Goal: Task Accomplishment & Management: Manage account settings

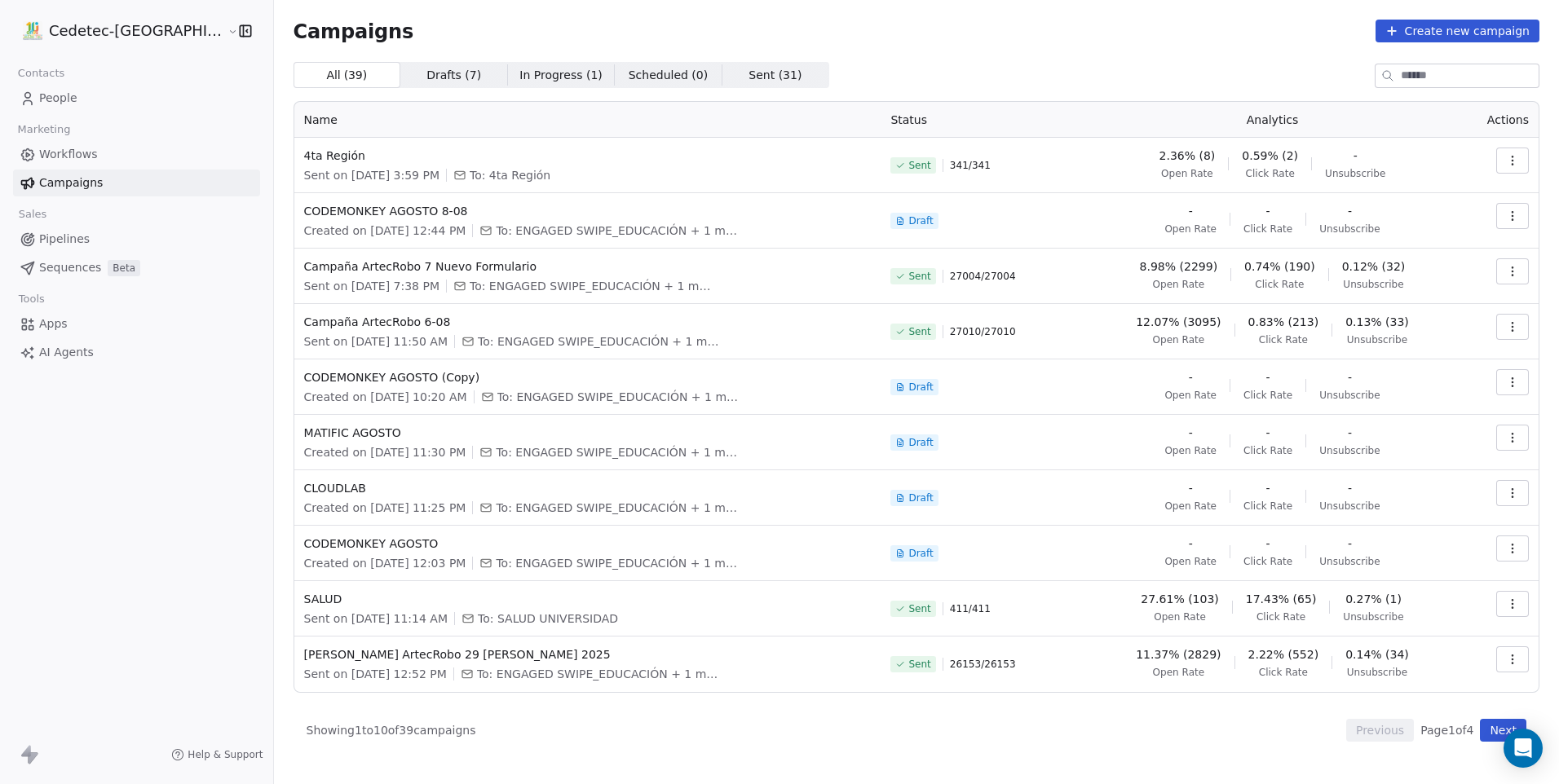
click at [1391, 39] on button "Create new campaign" at bounding box center [1457, 31] width 164 height 23
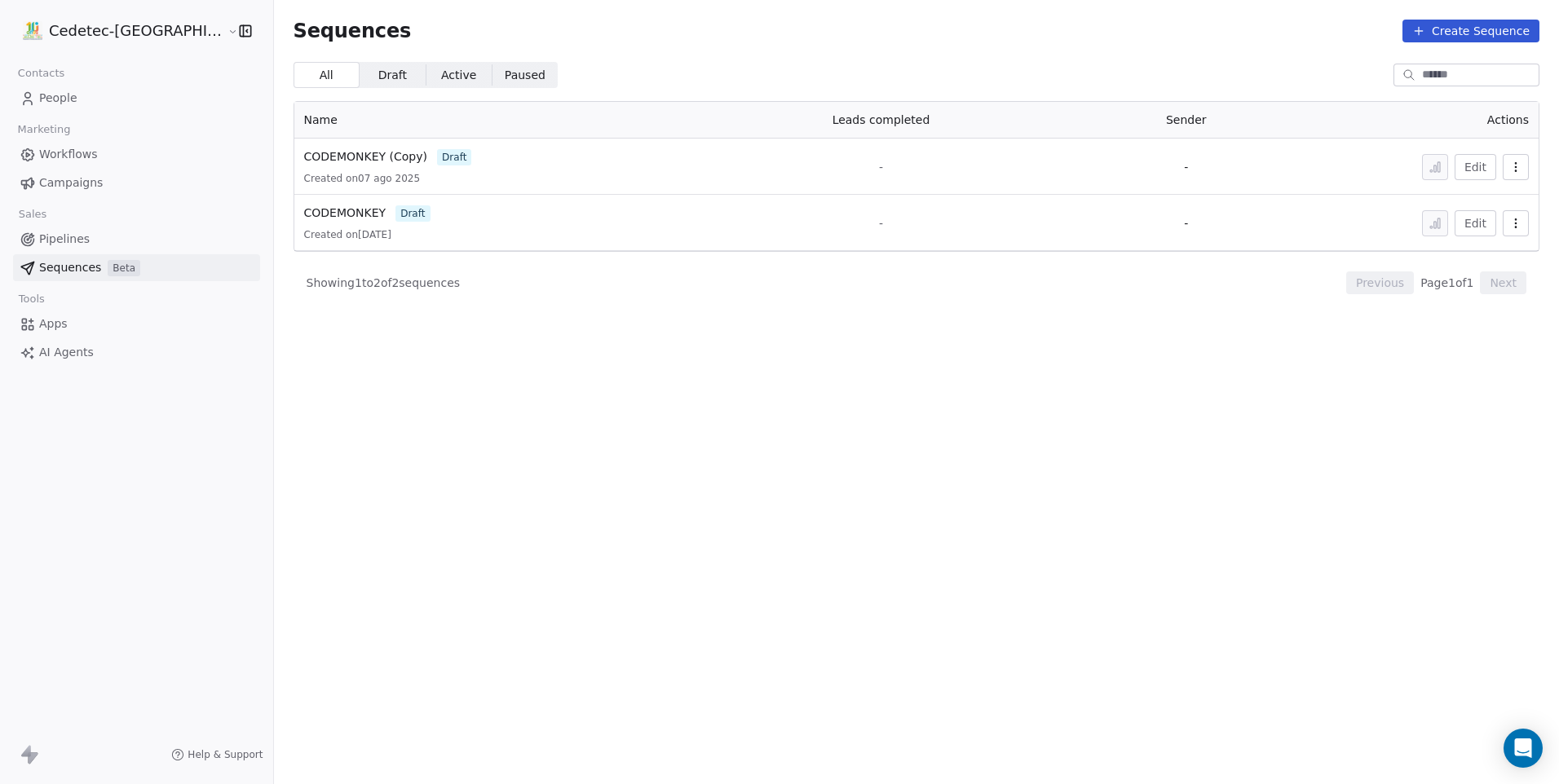
click at [93, 189] on span "Campaigns" at bounding box center [71, 183] width 64 height 17
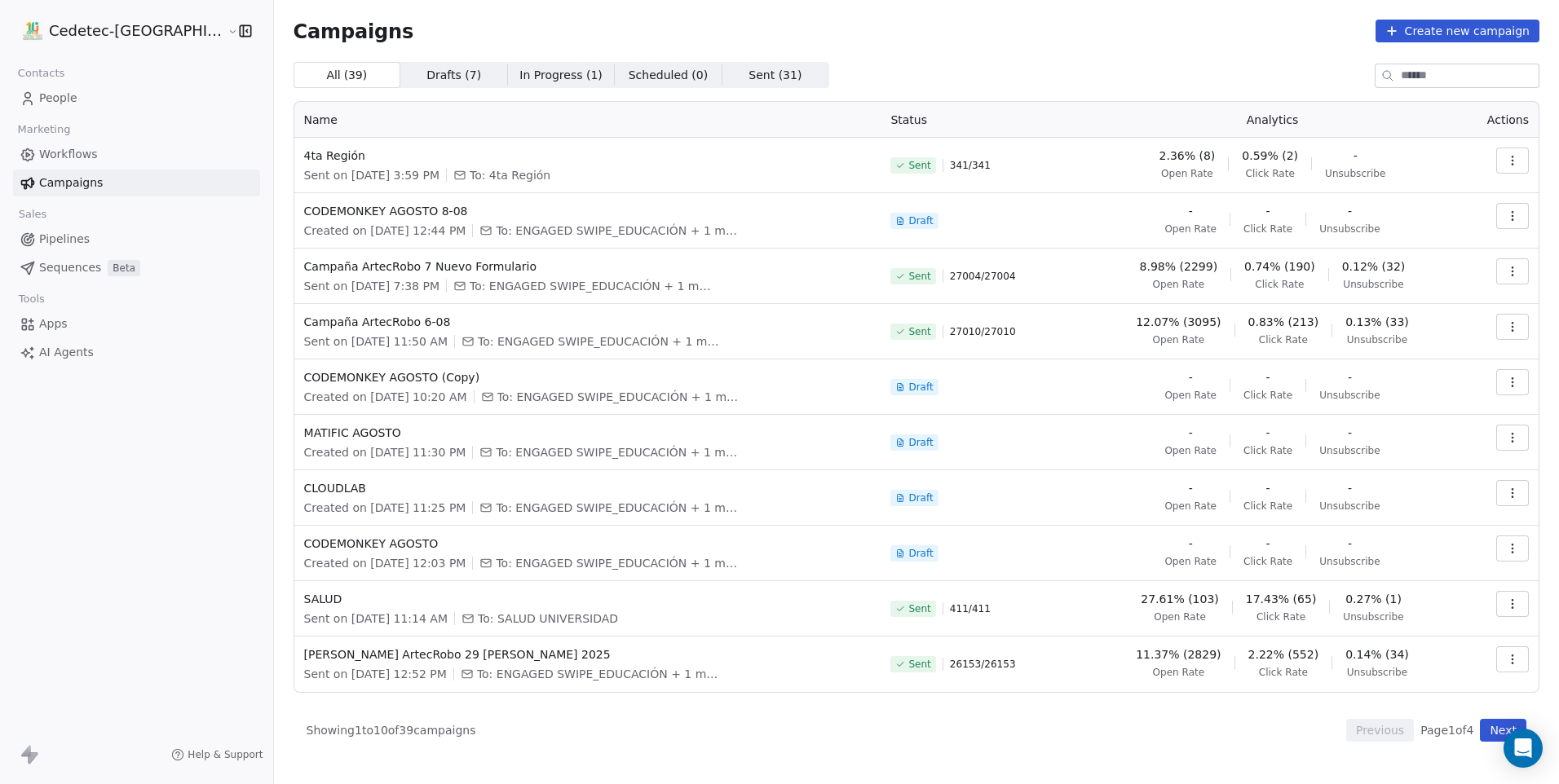
click at [1520, 157] on button "button" at bounding box center [1512, 161] width 33 height 26
click at [1446, 295] on div "Duplicate" at bounding box center [1405, 302] width 98 height 26
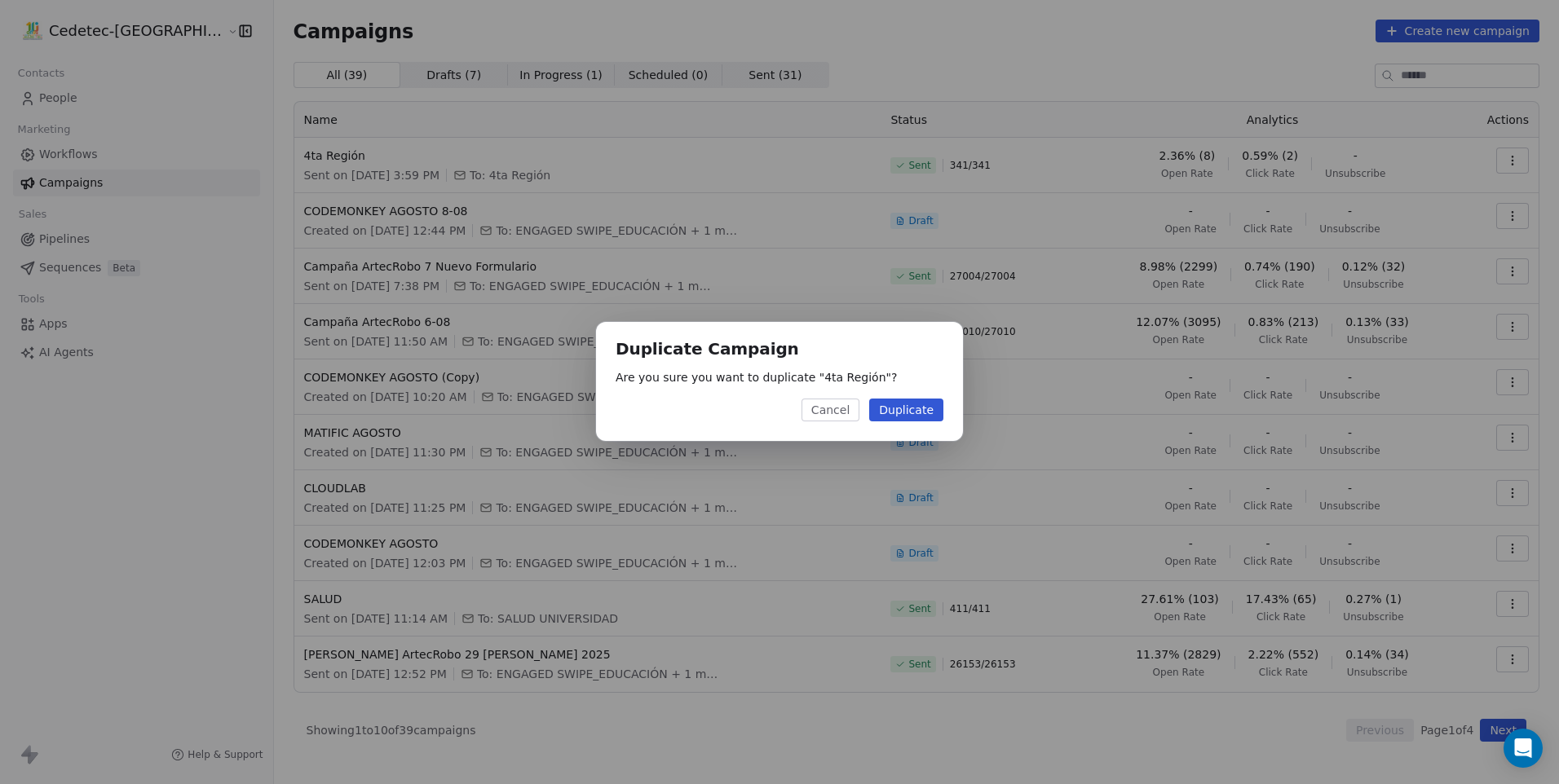
click at [914, 416] on button "Duplicate" at bounding box center [906, 410] width 74 height 23
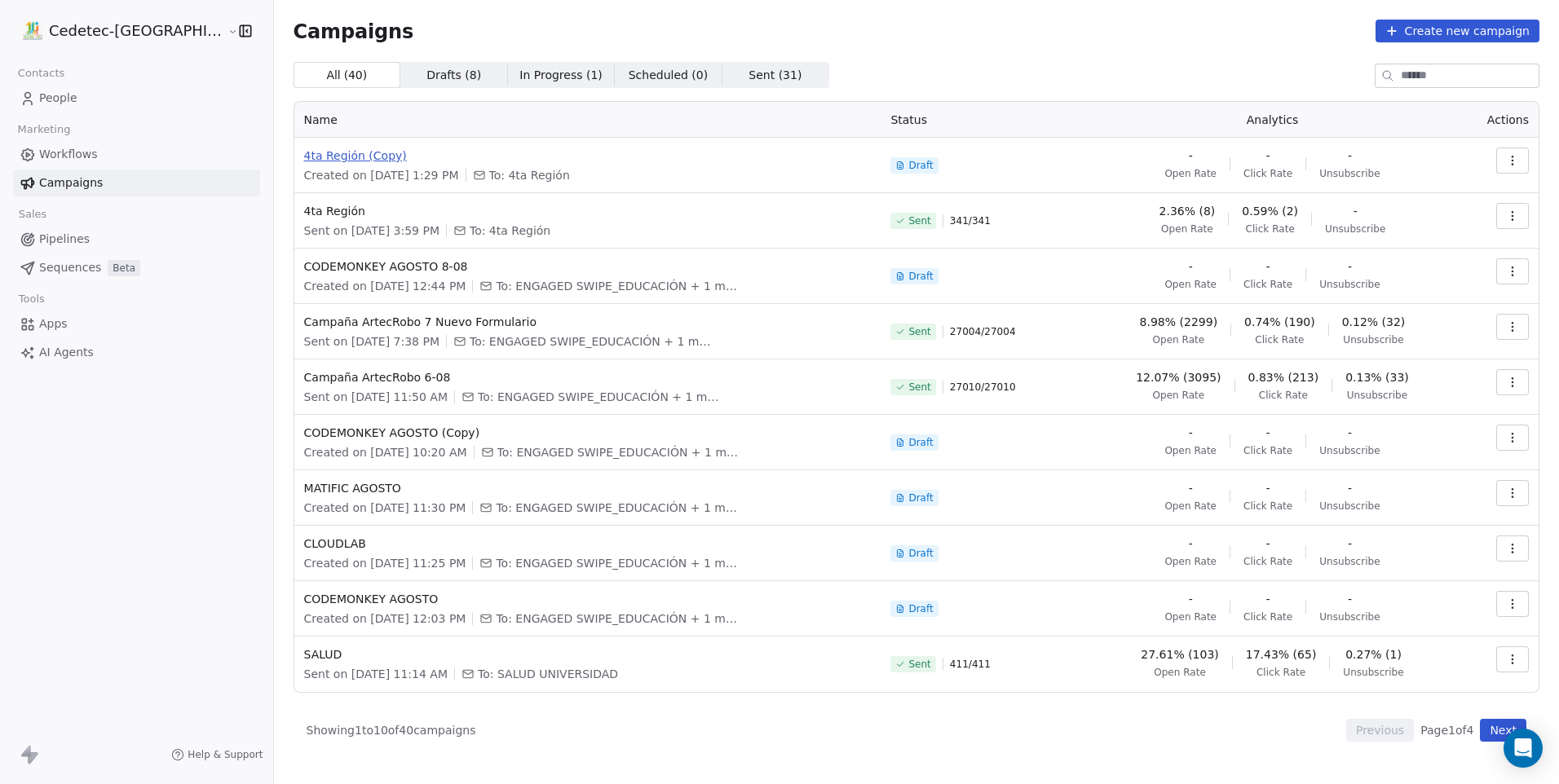
click at [304, 152] on span "4ta Región (Copy)" at bounding box center [588, 156] width 568 height 16
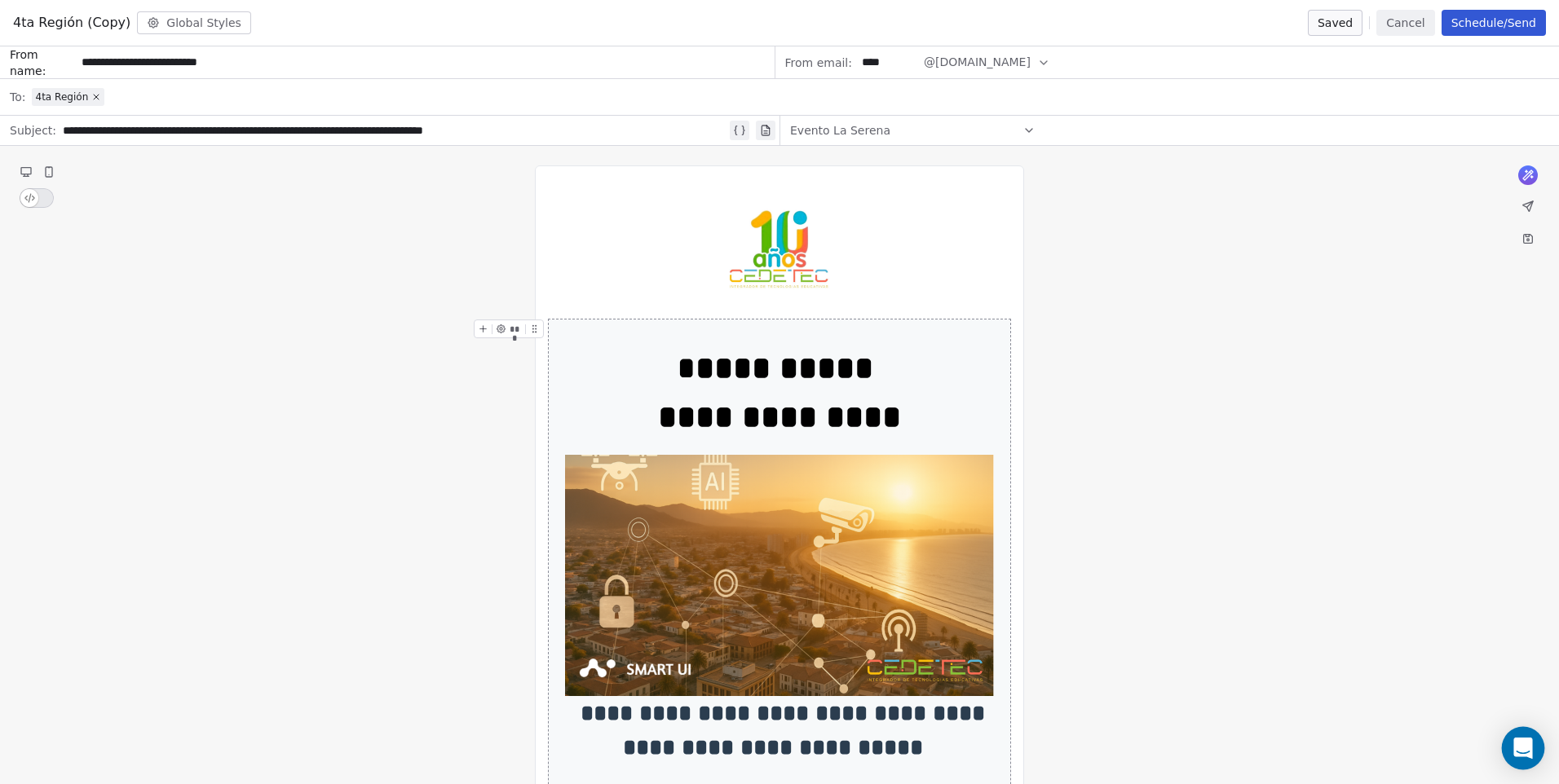
click at [1533, 746] on div "Open Intercom Messenger" at bounding box center [1523, 749] width 43 height 43
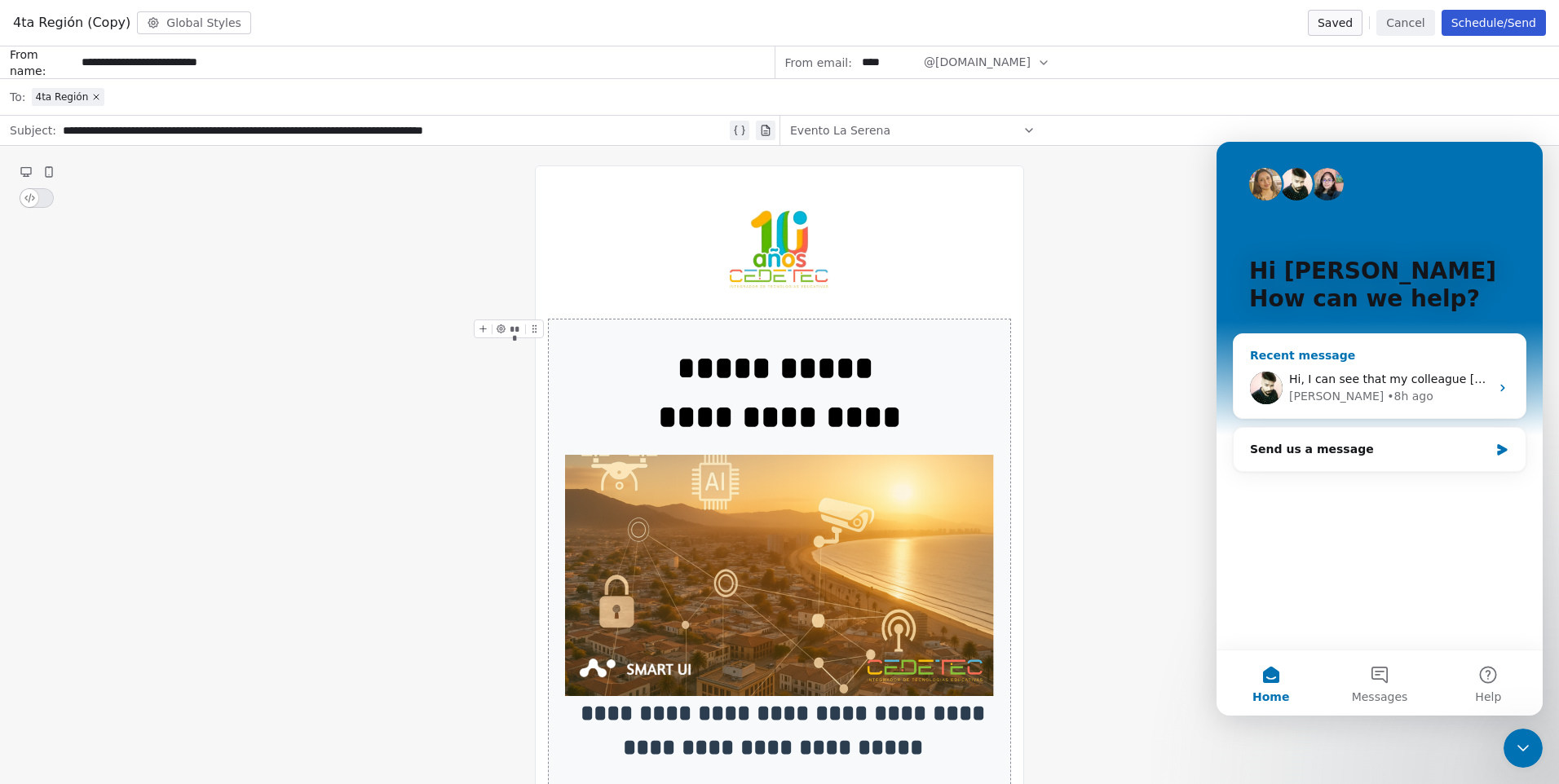
click at [1374, 380] on span "Hi, I can see that my colleague [PERSON_NAME] has responded to you closing this…" at bounding box center [1575, 379] width 572 height 13
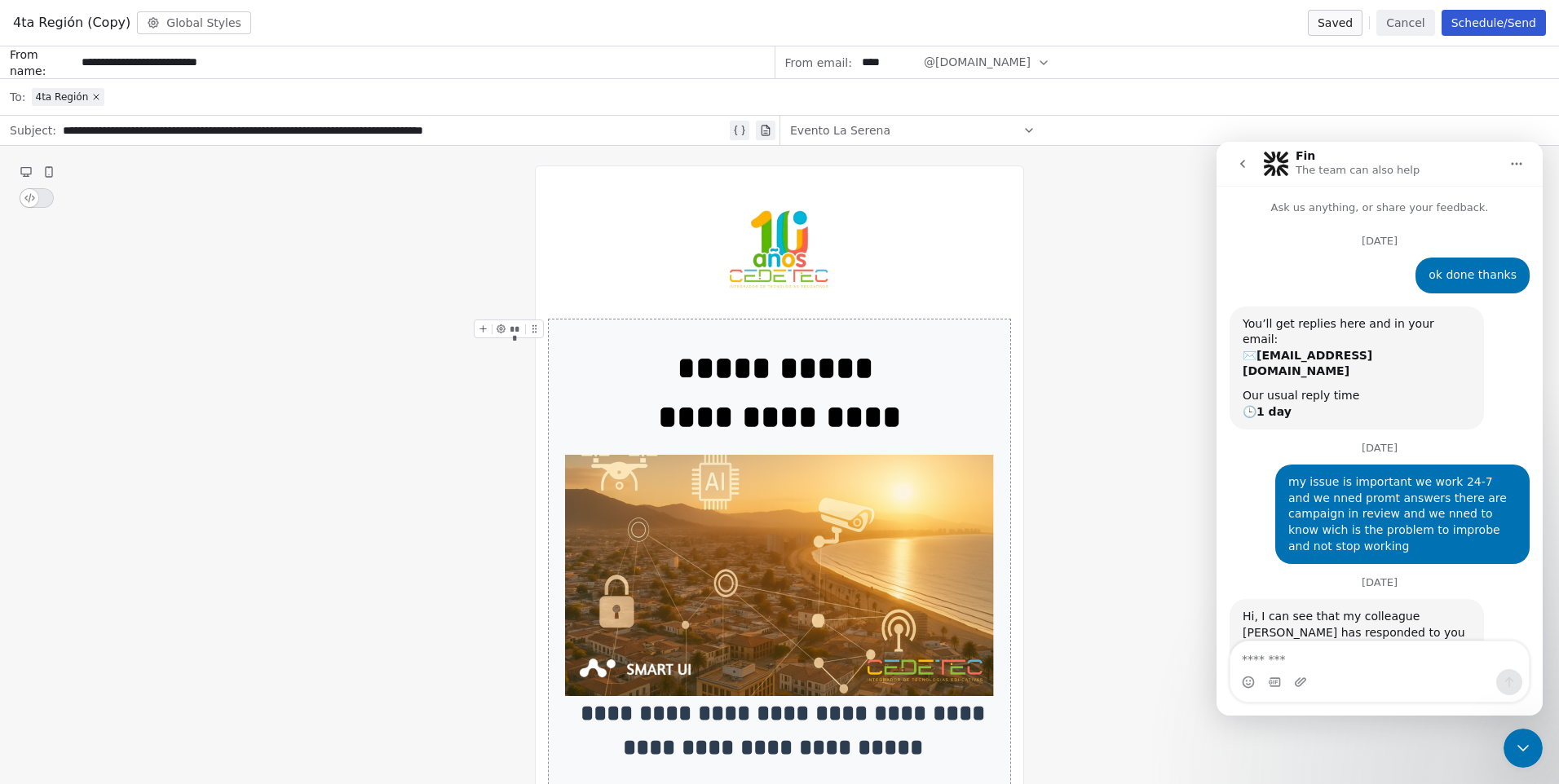
click at [1247, 165] on icon "go back" at bounding box center [1242, 164] width 13 height 13
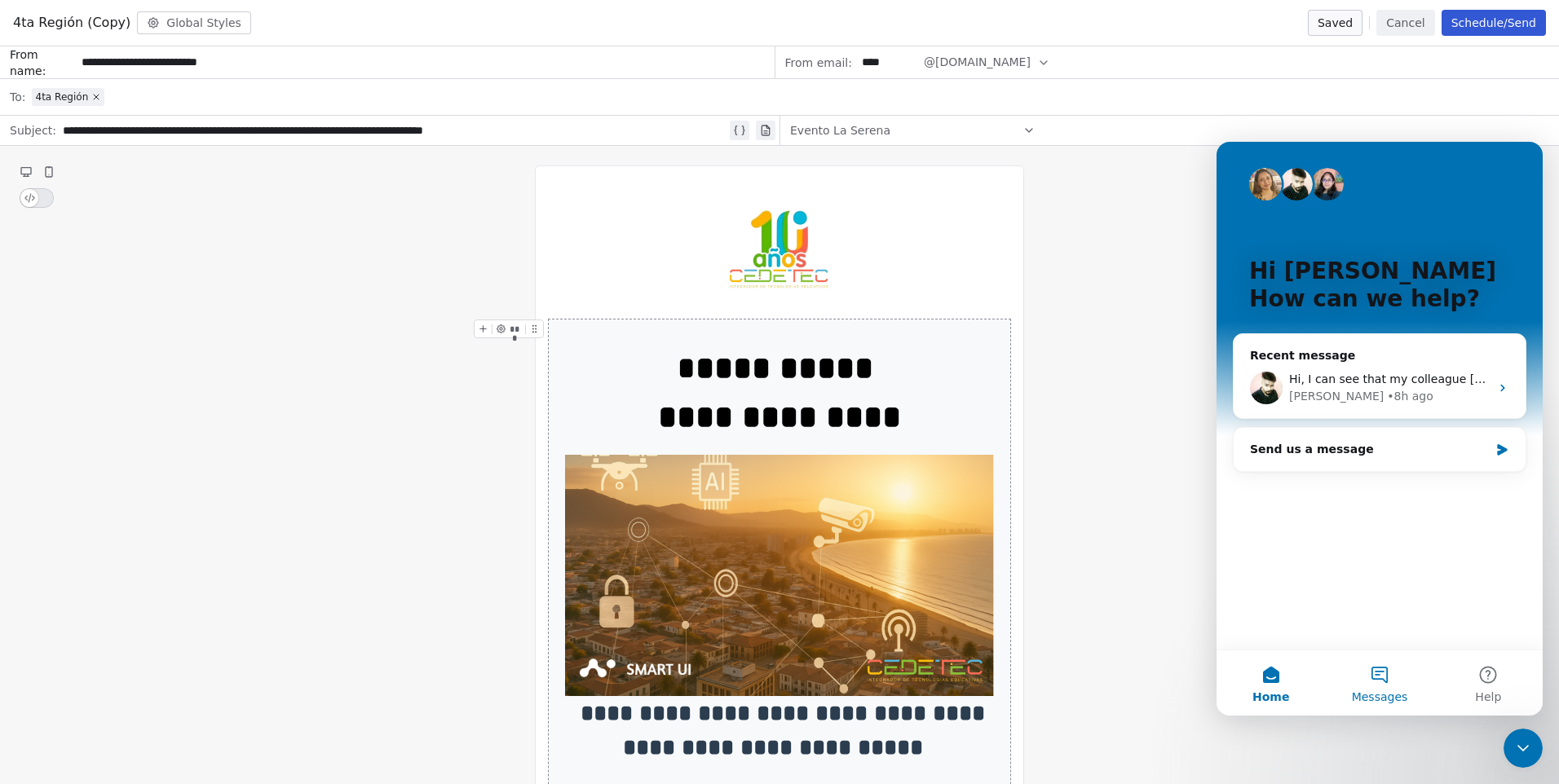
click at [1389, 681] on button "Messages" at bounding box center [1379, 683] width 108 height 66
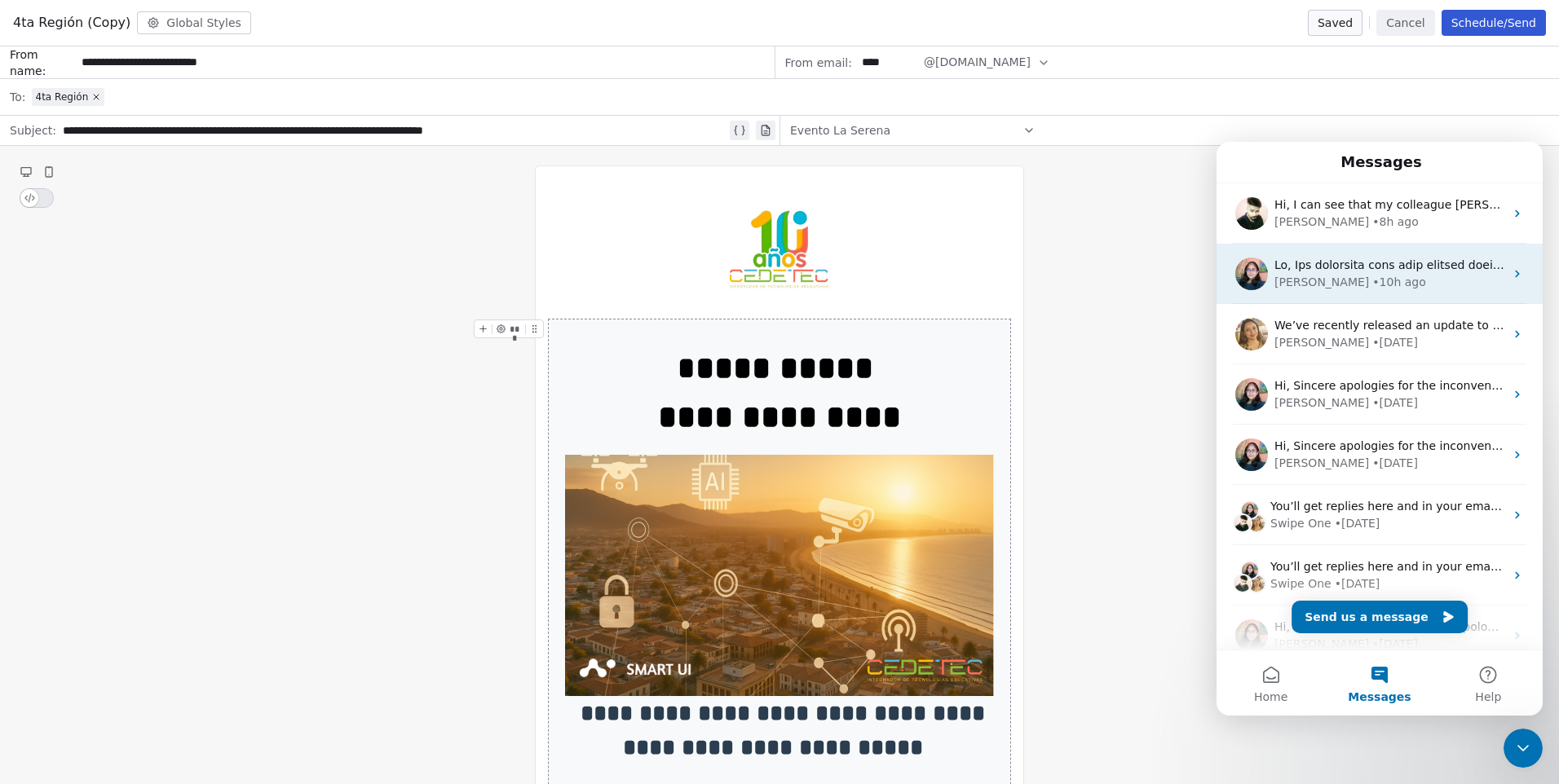
click at [1365, 289] on div "[PERSON_NAME] • 10h ago" at bounding box center [1389, 282] width 230 height 17
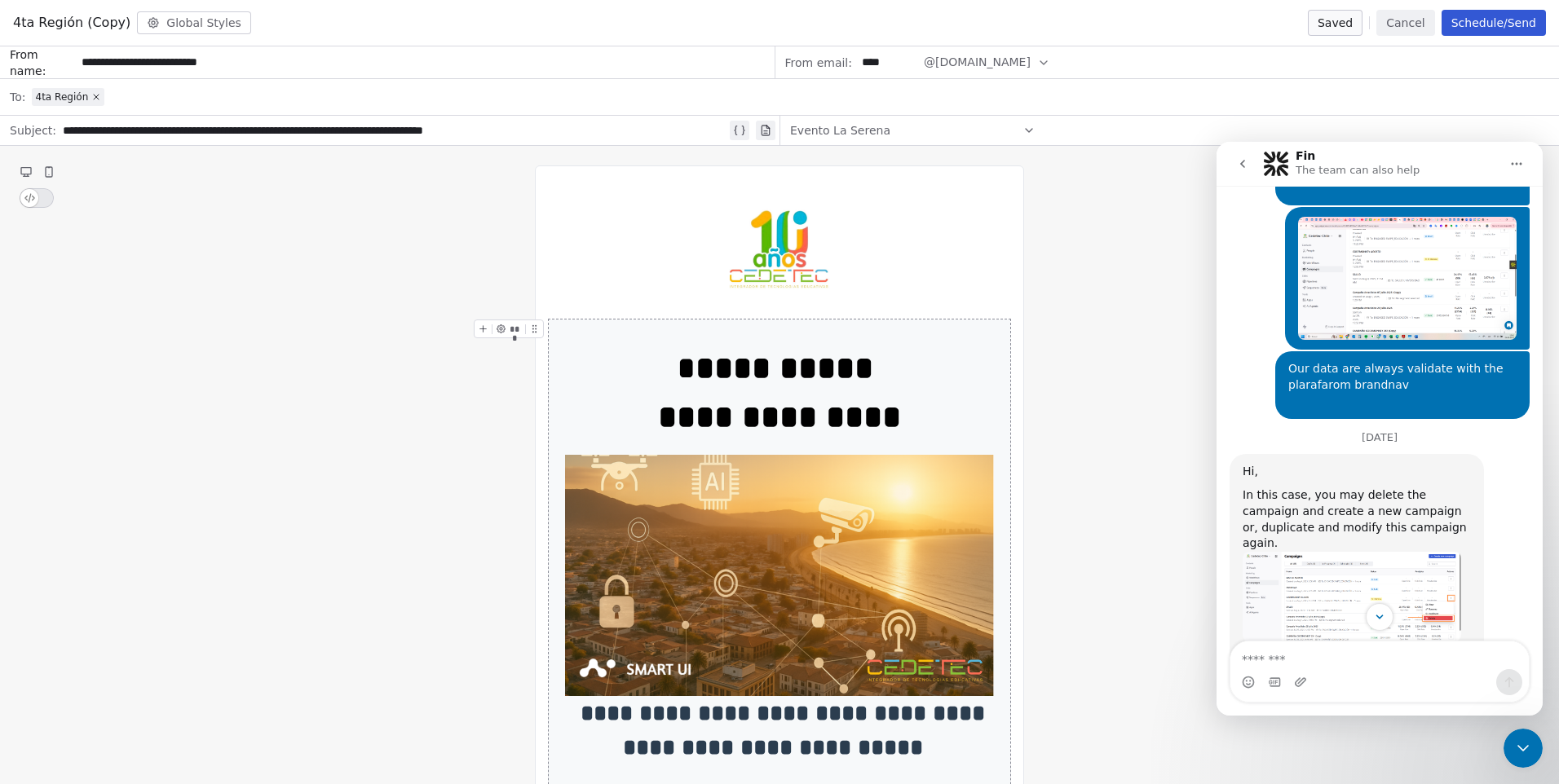
scroll to position [621, 0]
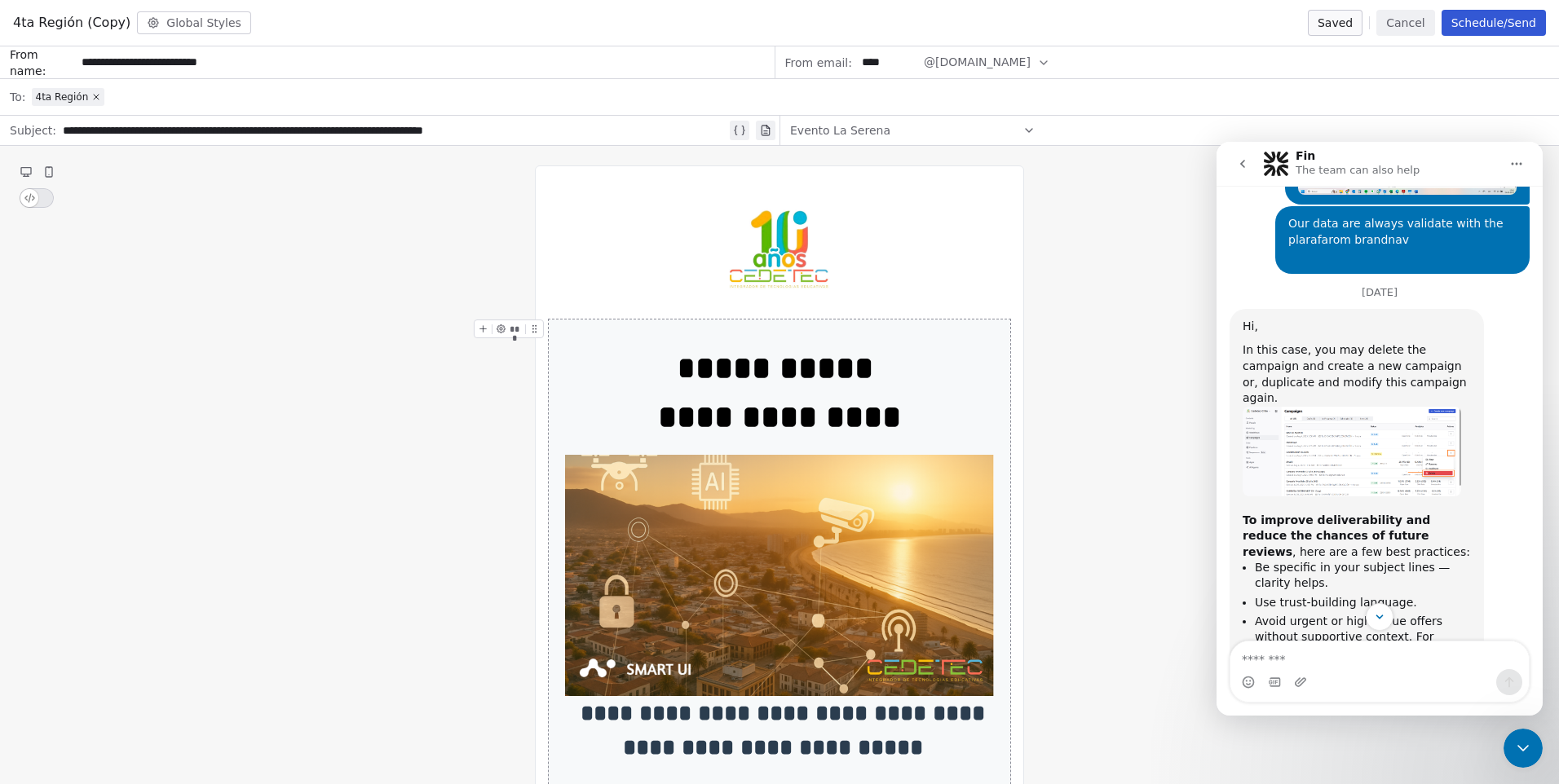
click at [1243, 161] on icon "go back" at bounding box center [1242, 164] width 5 height 8
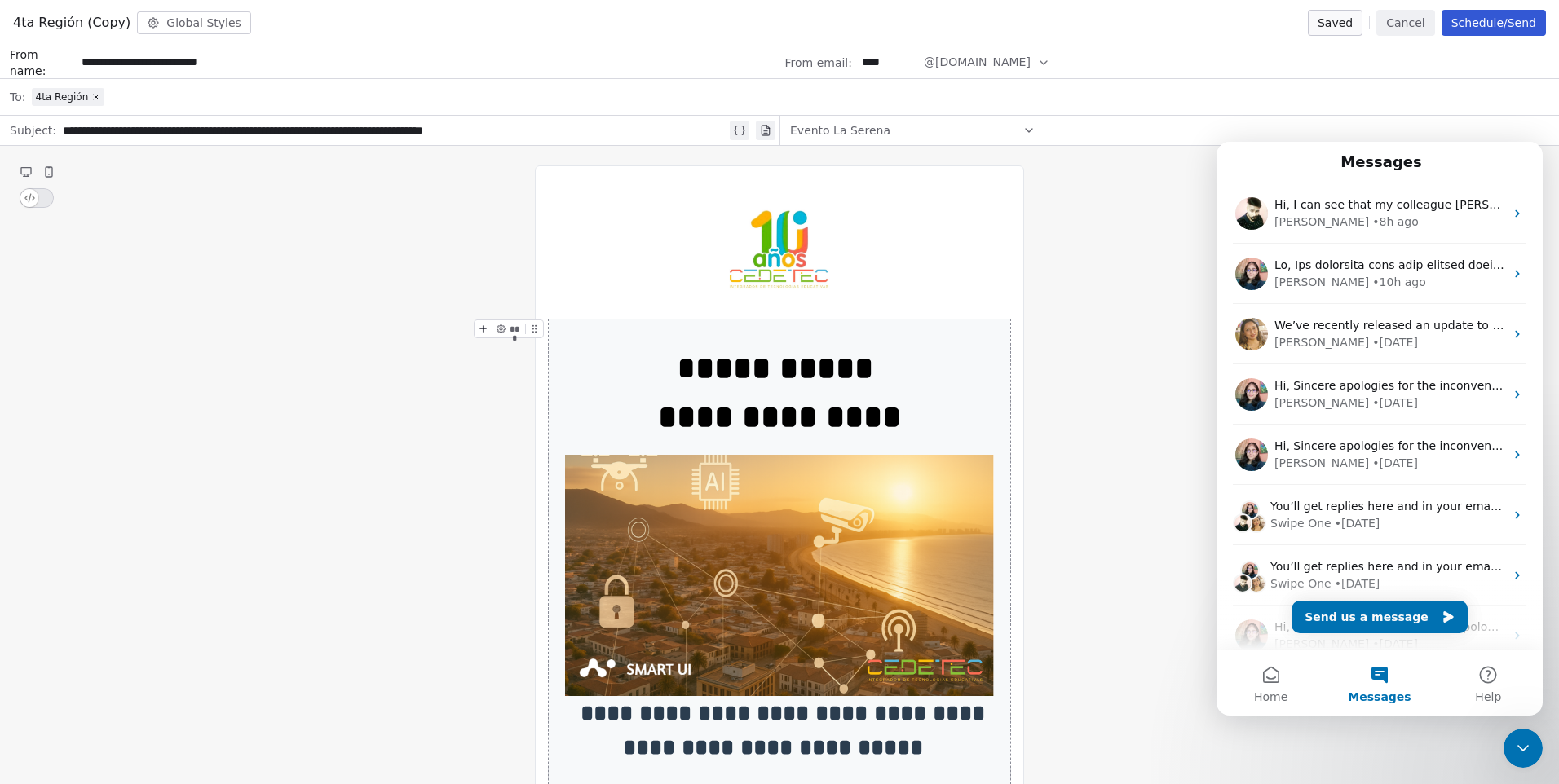
scroll to position [0, 0]
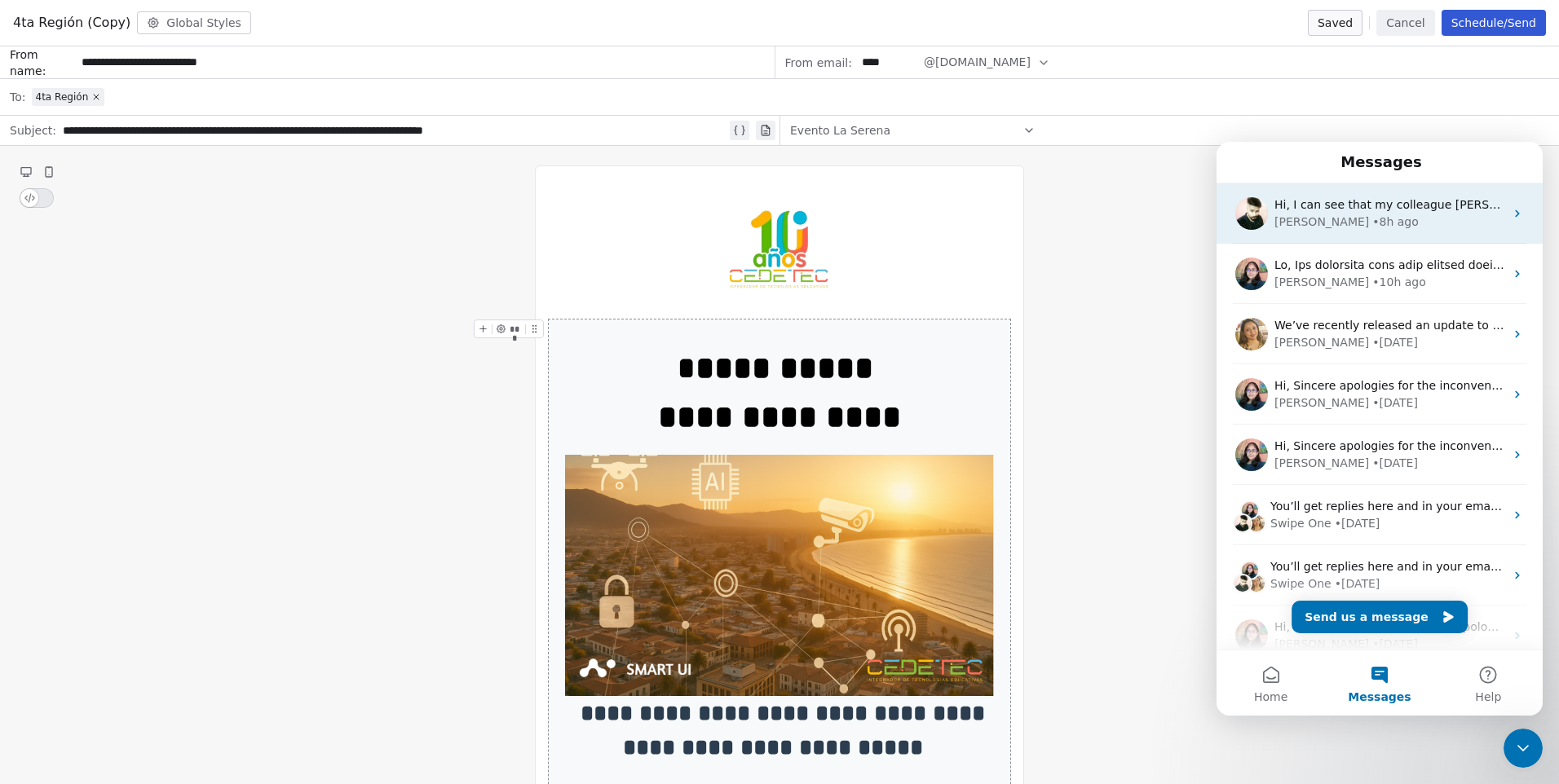
click at [1372, 226] on div "• 8h ago" at bounding box center [1395, 221] width 47 height 17
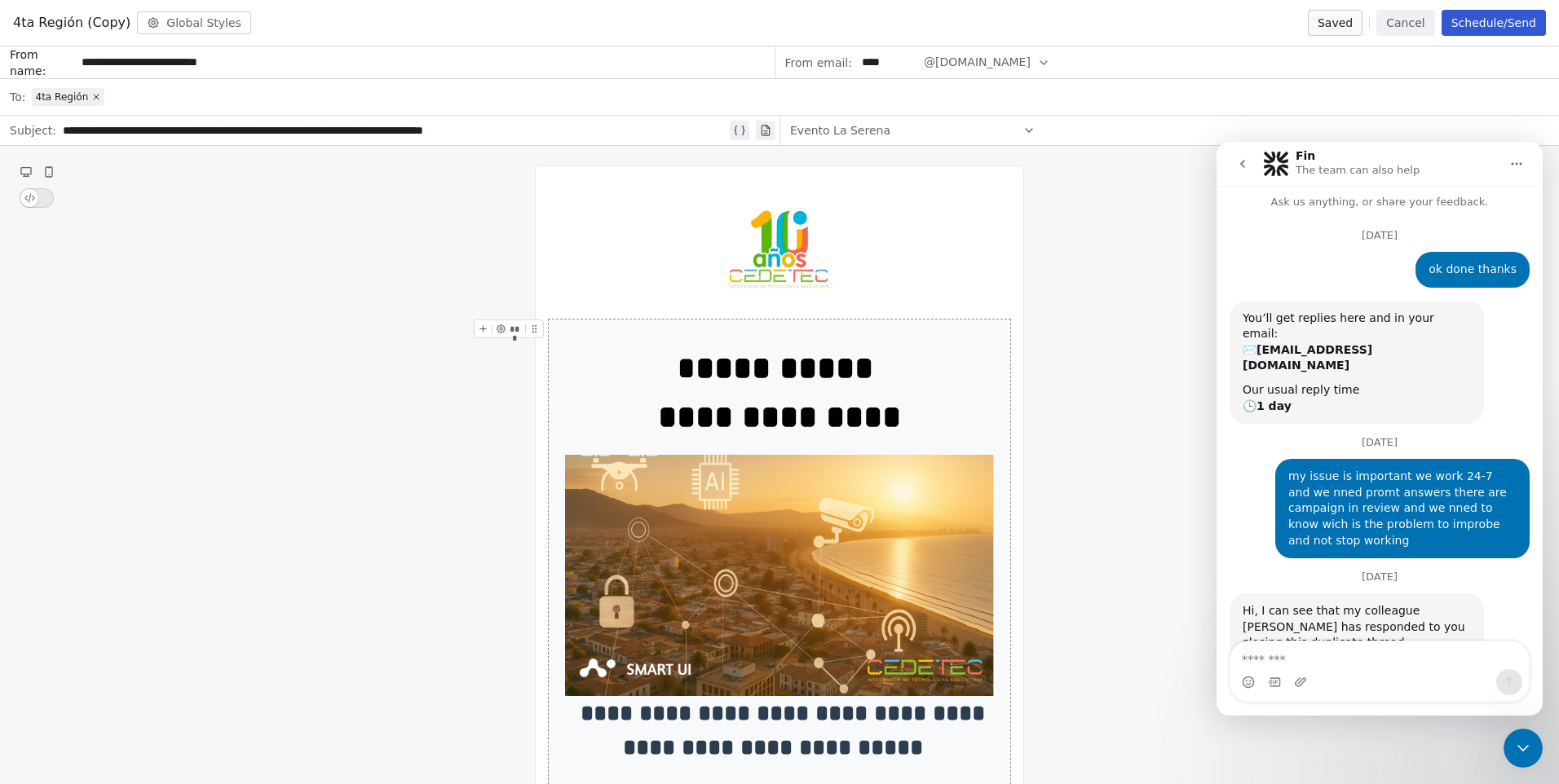
scroll to position [11, 0]
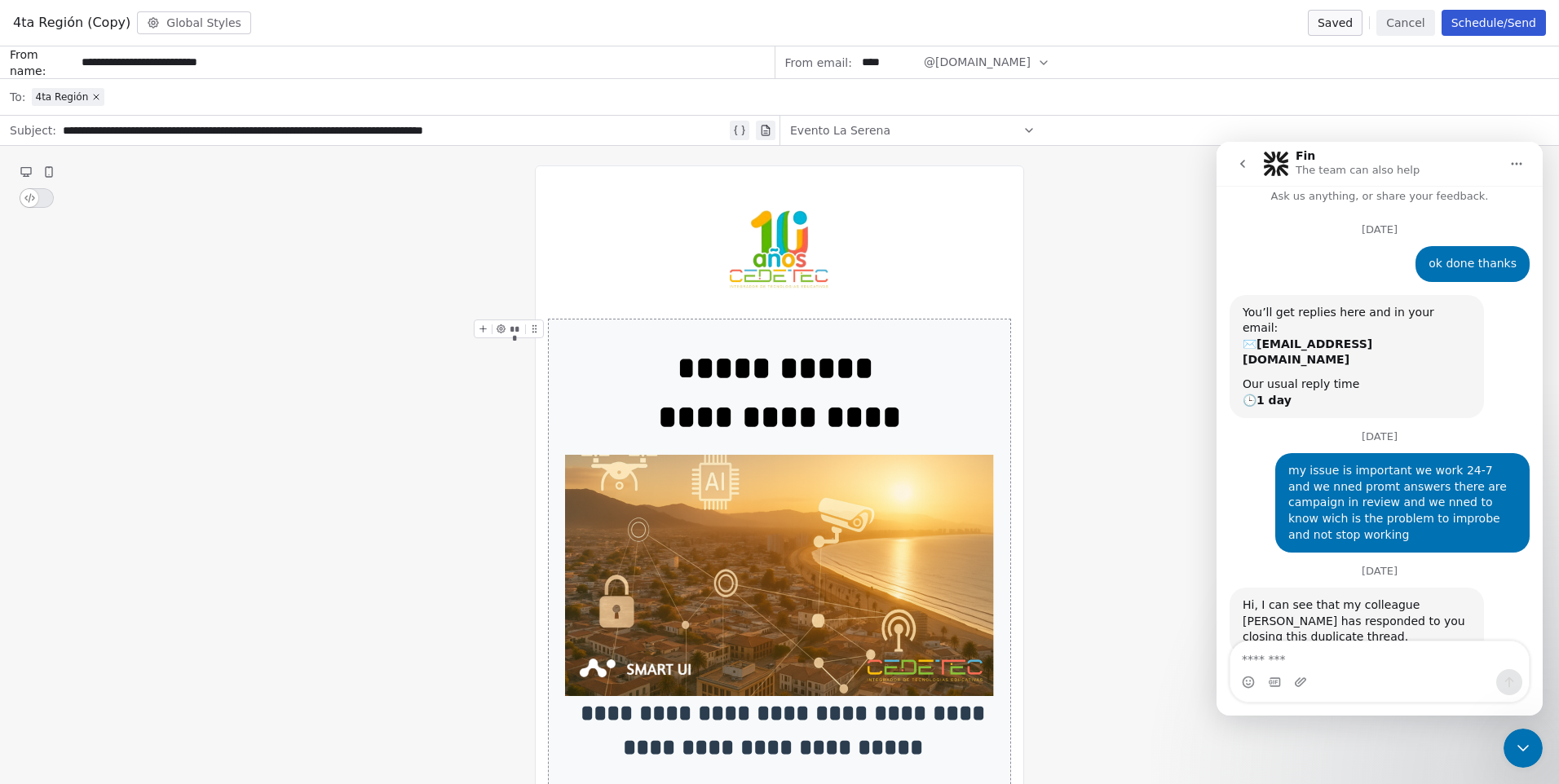
click at [1234, 166] on button "go back" at bounding box center [1242, 164] width 31 height 31
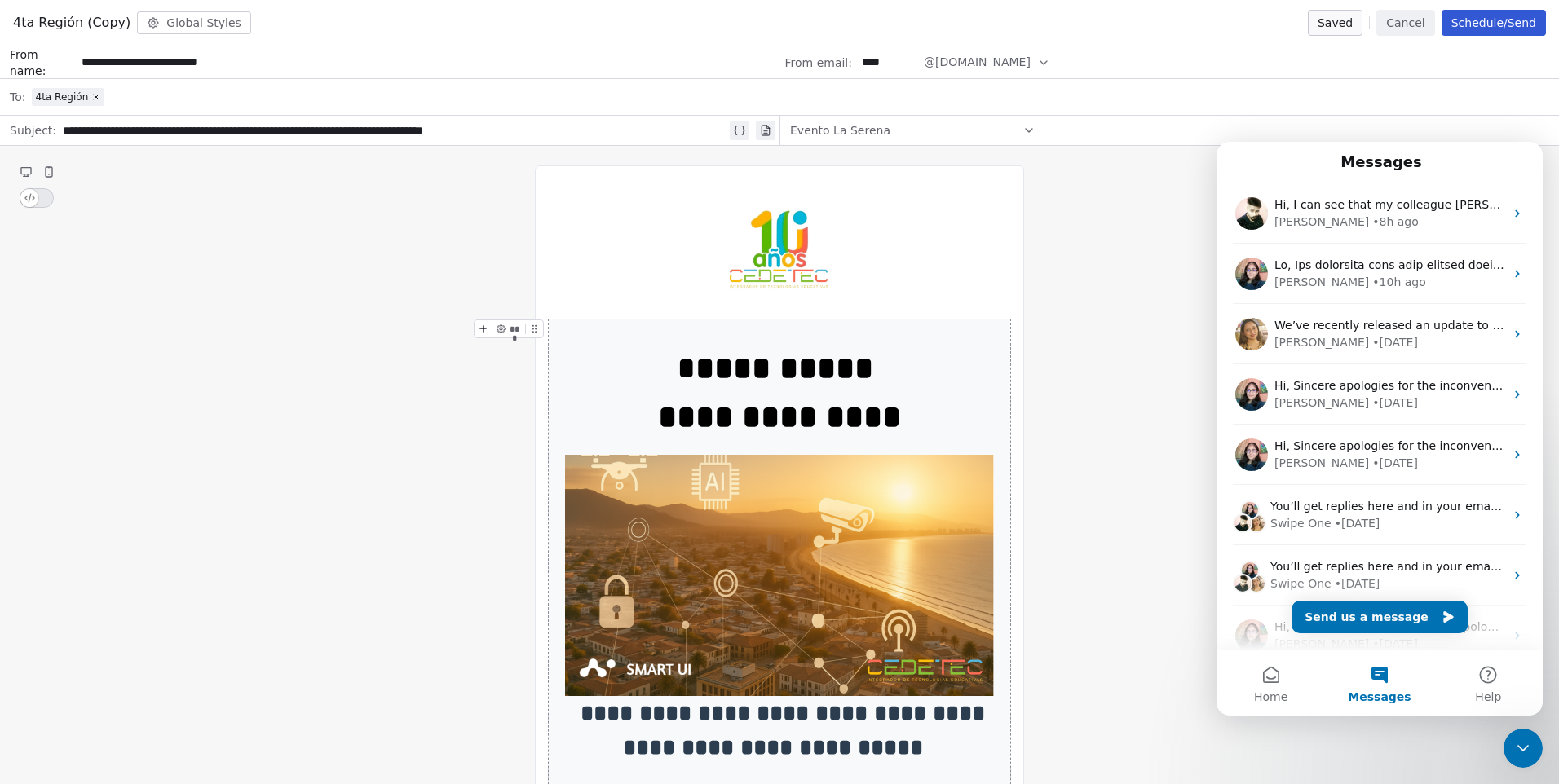
scroll to position [0, 0]
